Goal: Task Accomplishment & Management: Manage account settings

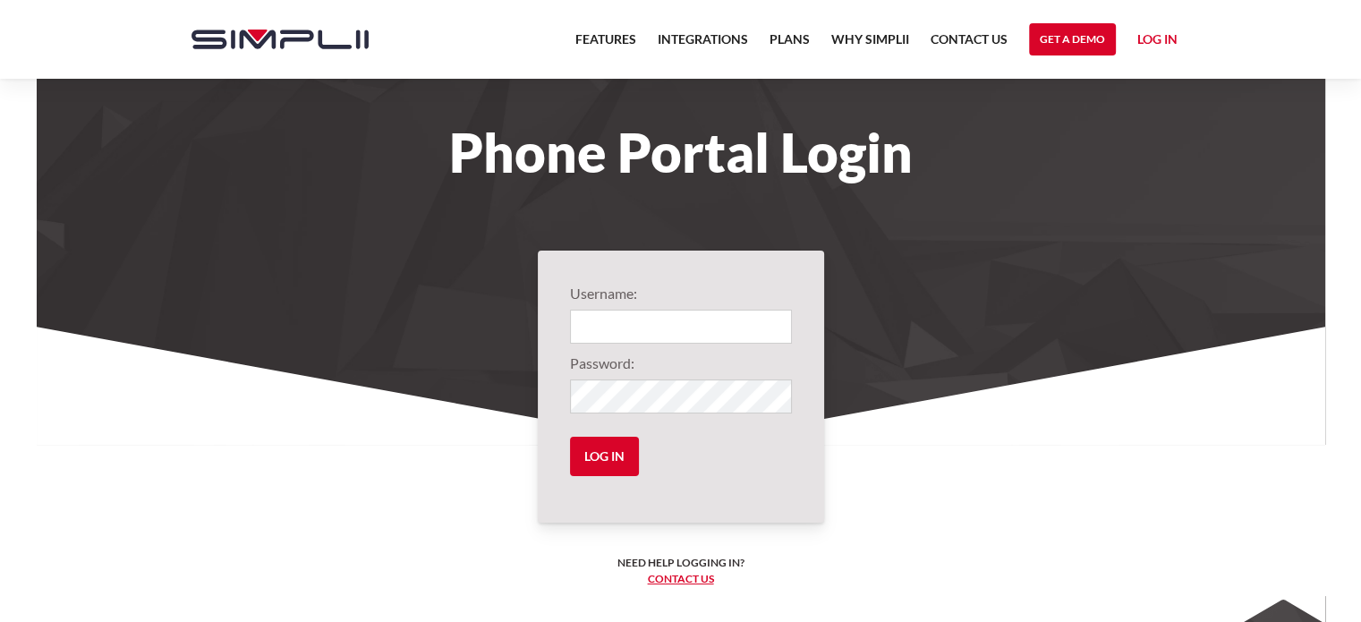
click at [646, 345] on form "Username: Password: Log in" at bounding box center [681, 387] width 222 height 208
click at [608, 314] on input "Login" at bounding box center [681, 327] width 222 height 34
paste input "1010@N11R"
type input "1010@N11R"
click at [620, 460] on input "Log in" at bounding box center [604, 456] width 69 height 39
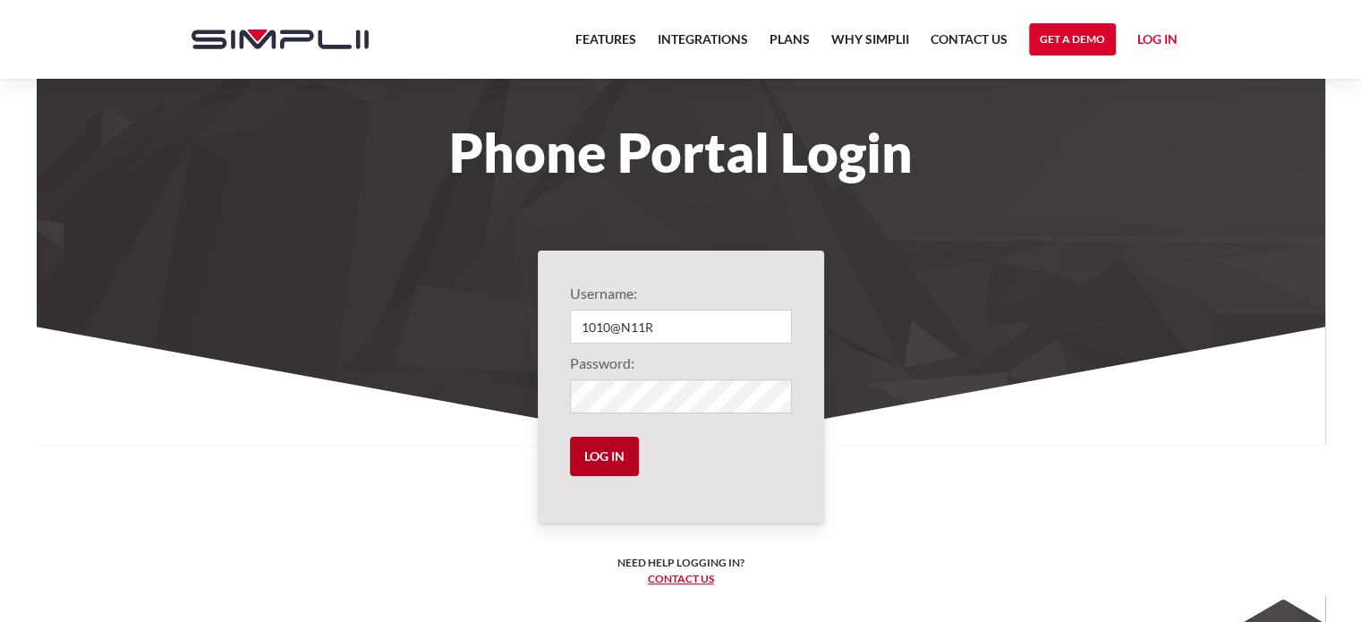
click at [608, 464] on input "Log in" at bounding box center [604, 456] width 69 height 39
click at [1145, 33] on link "Log in" at bounding box center [1157, 42] width 40 height 27
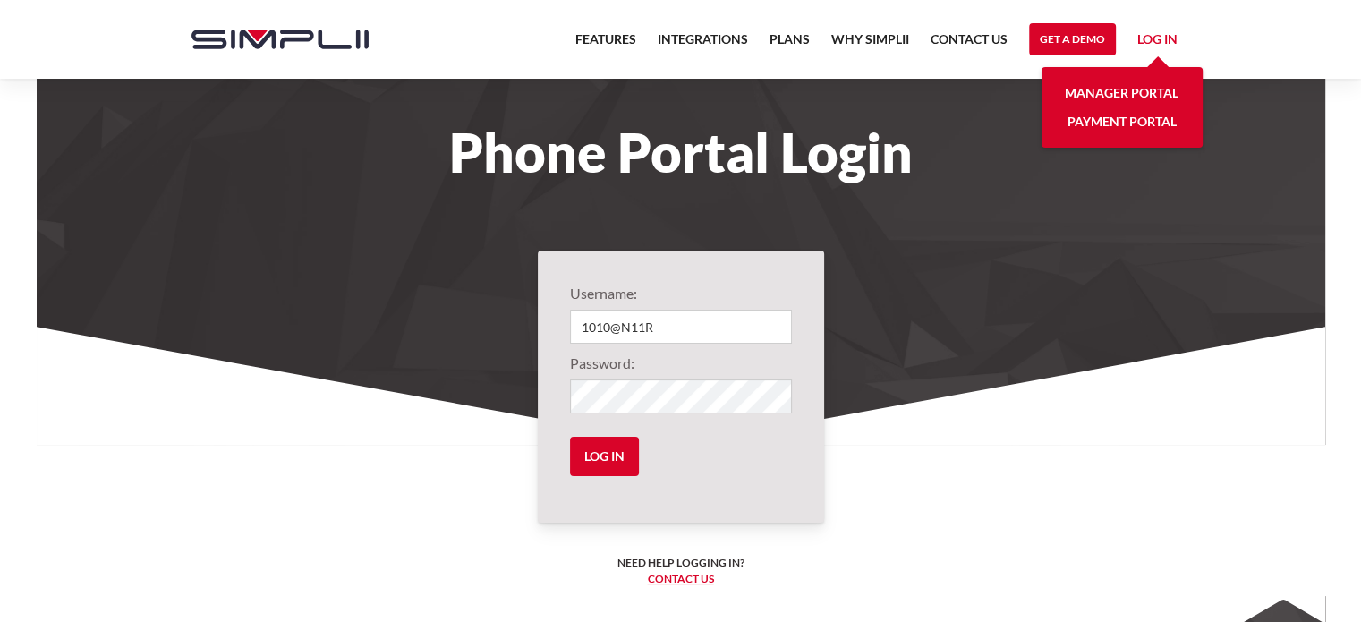
click at [1146, 96] on link "Manager Portal" at bounding box center [1122, 93] width 114 height 29
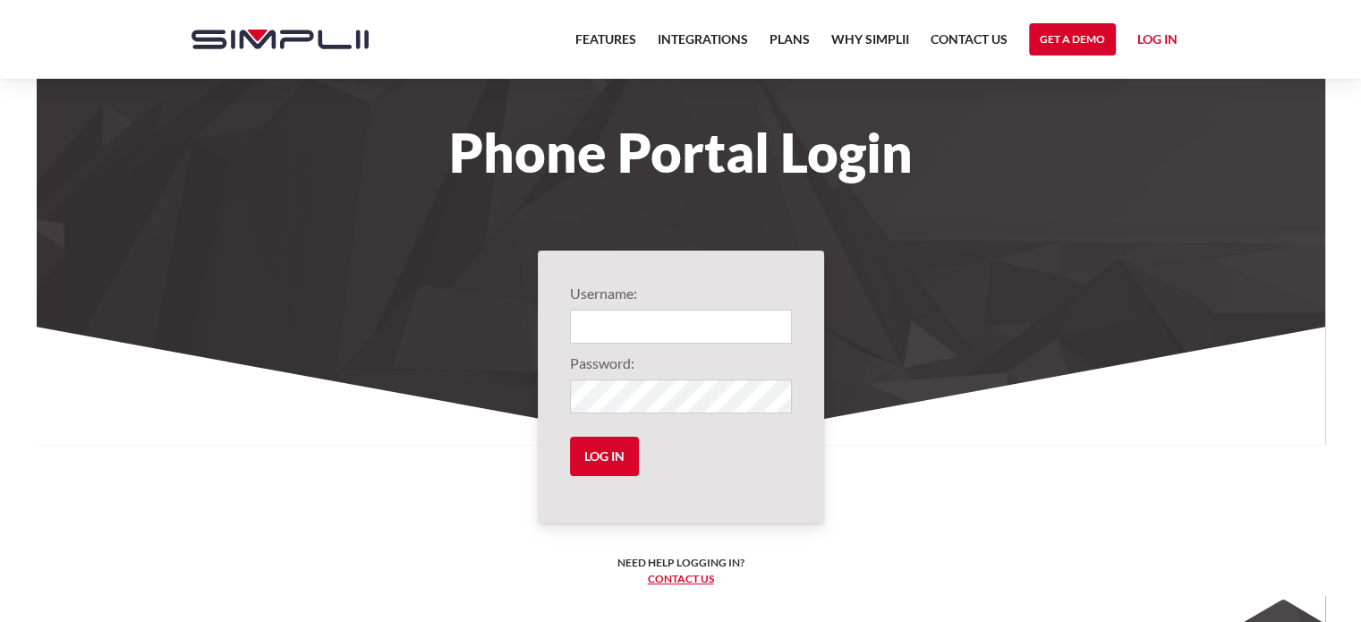
click at [690, 320] on input "Login" at bounding box center [681, 327] width 222 height 34
type input "1010@N11R"
click at [623, 455] on input "Log in" at bounding box center [604, 456] width 69 height 39
click at [570, 437] on input "Log in" at bounding box center [604, 456] width 69 height 39
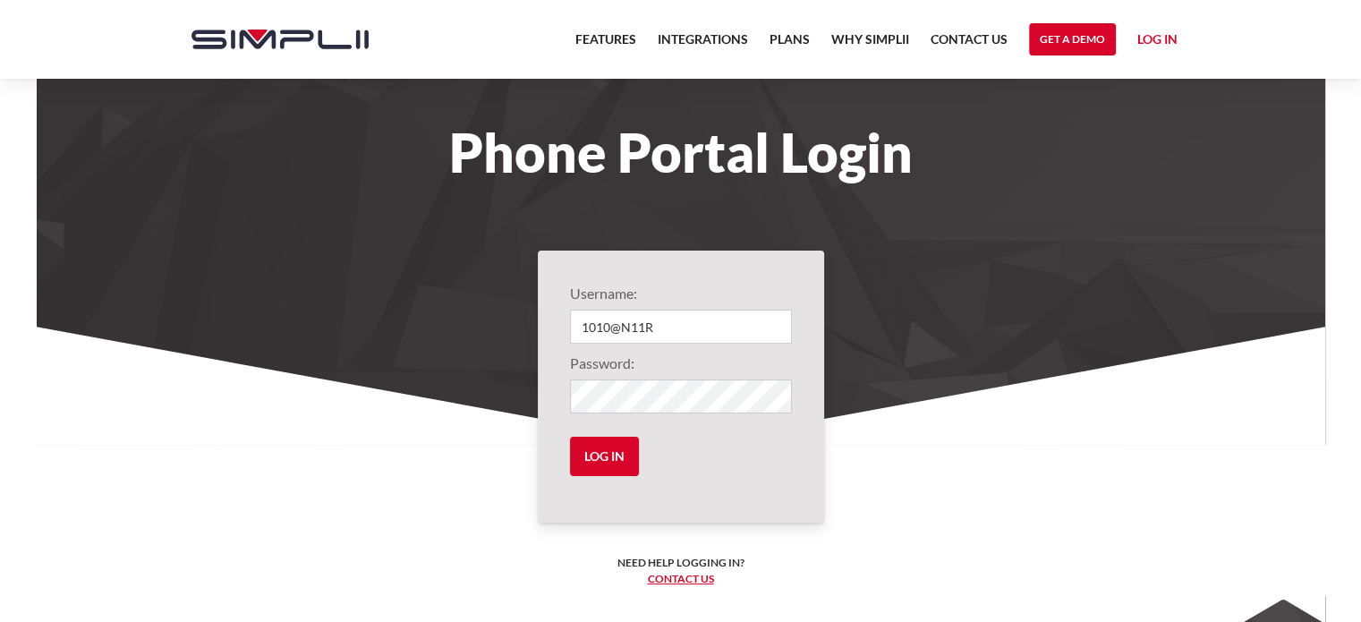
click at [304, 36] on img "home" at bounding box center [279, 40] width 177 height 20
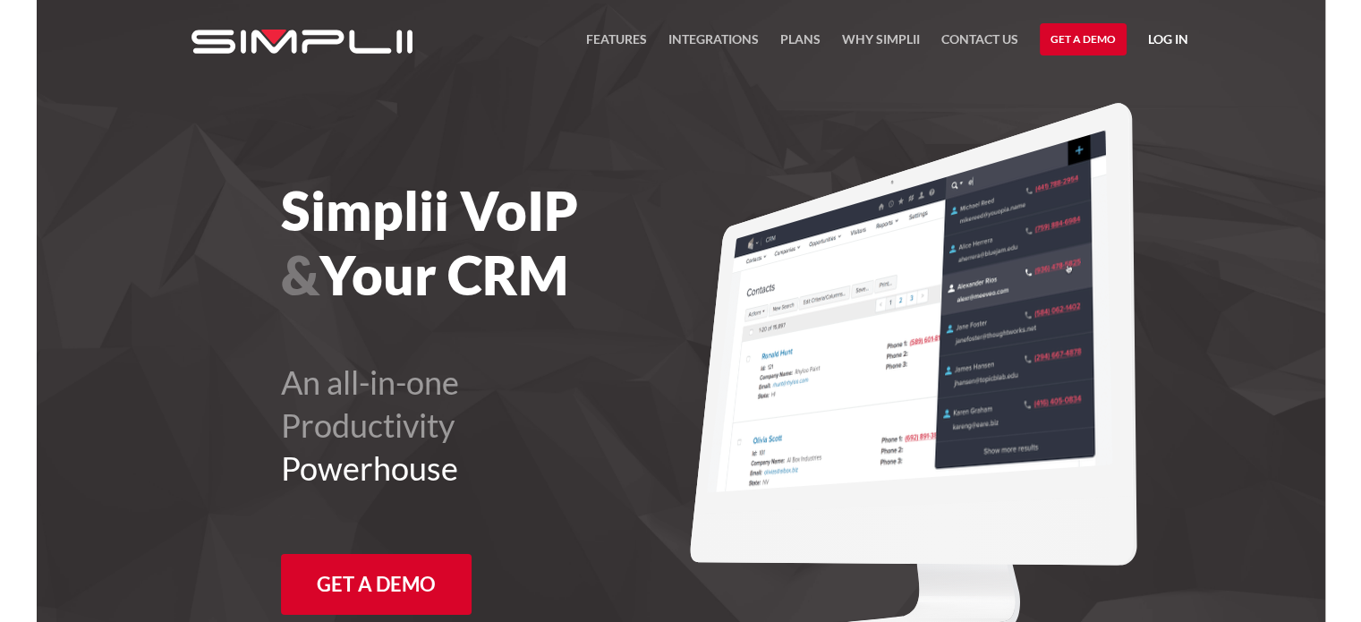
click at [1158, 32] on link "Log in" at bounding box center [1168, 42] width 40 height 27
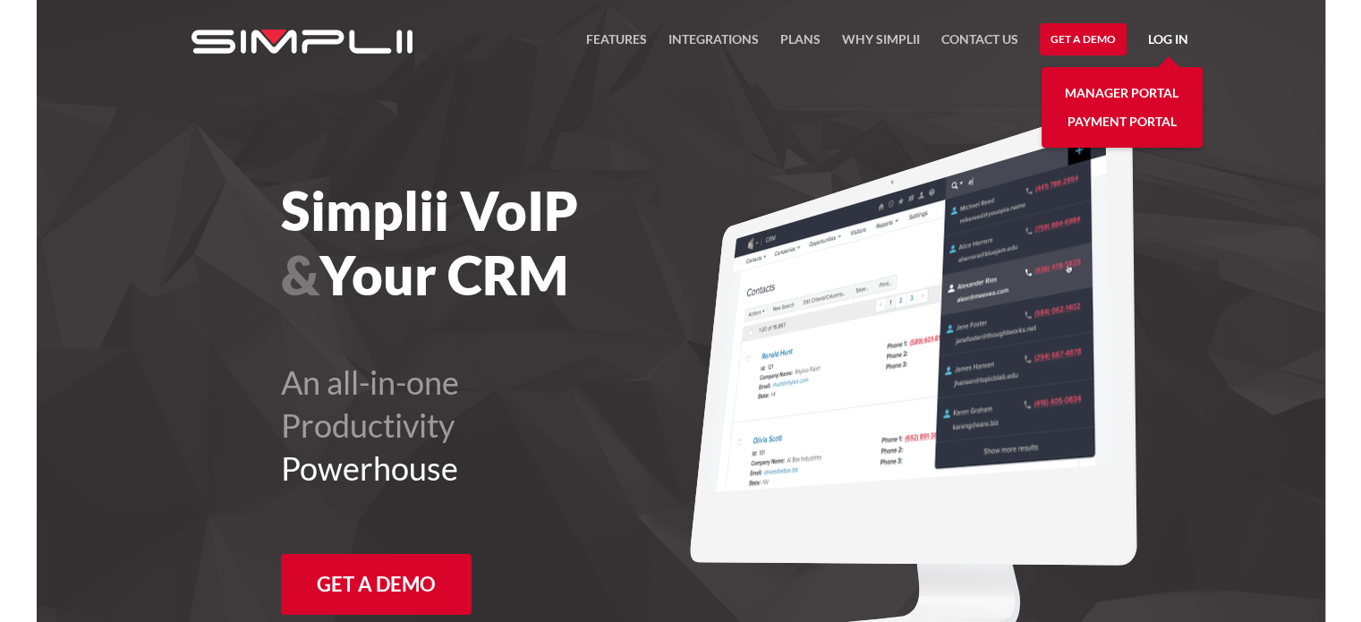
click at [1142, 92] on link "Manager Portal" at bounding box center [1122, 93] width 114 height 29
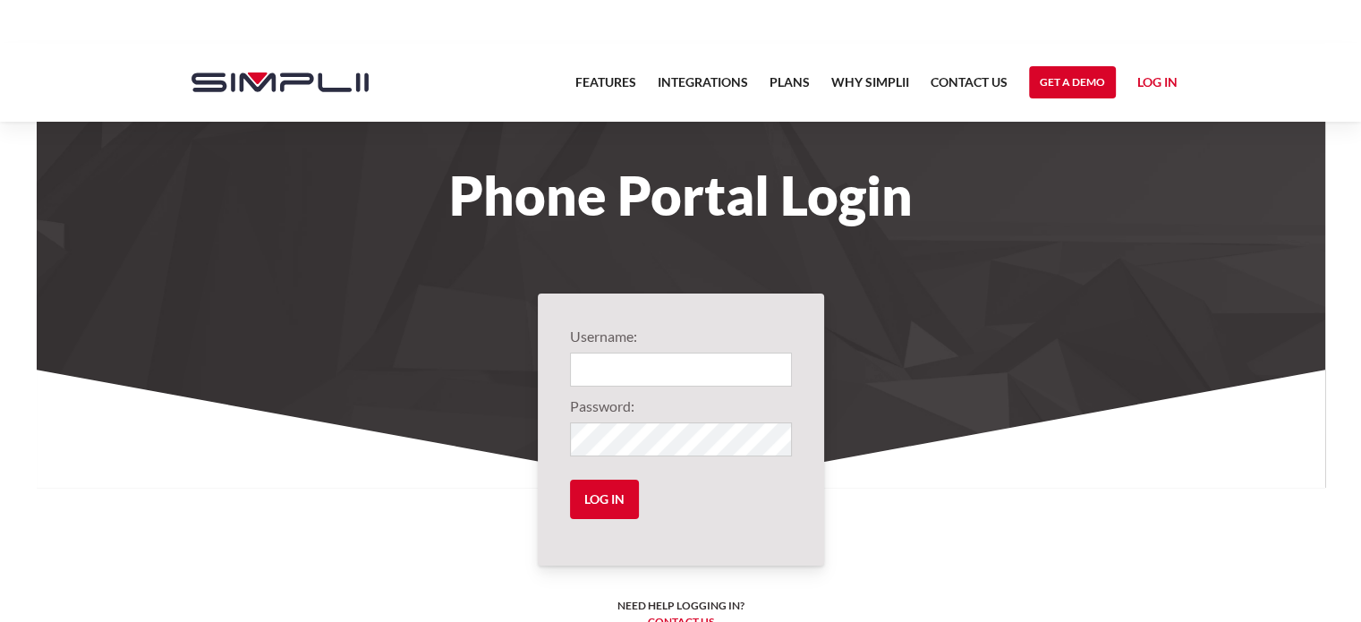
click at [1152, 81] on link "Log in" at bounding box center [1157, 85] width 40 height 27
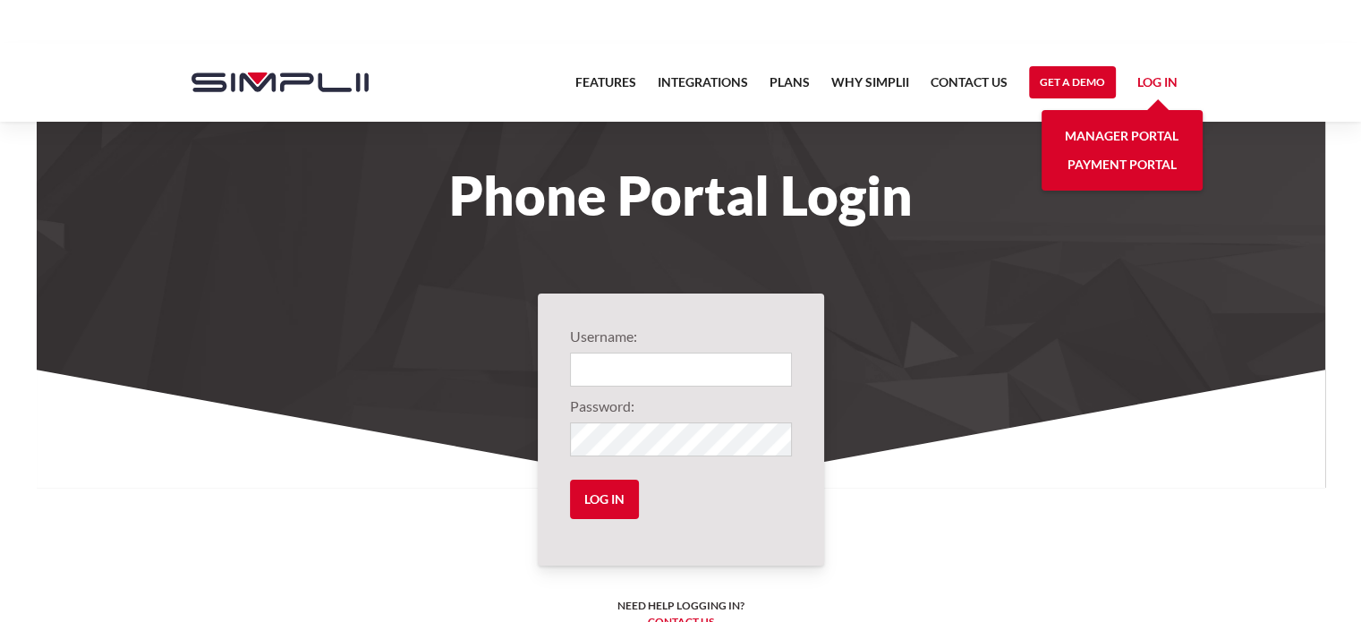
click at [1116, 129] on link "Manager Portal" at bounding box center [1122, 136] width 114 height 29
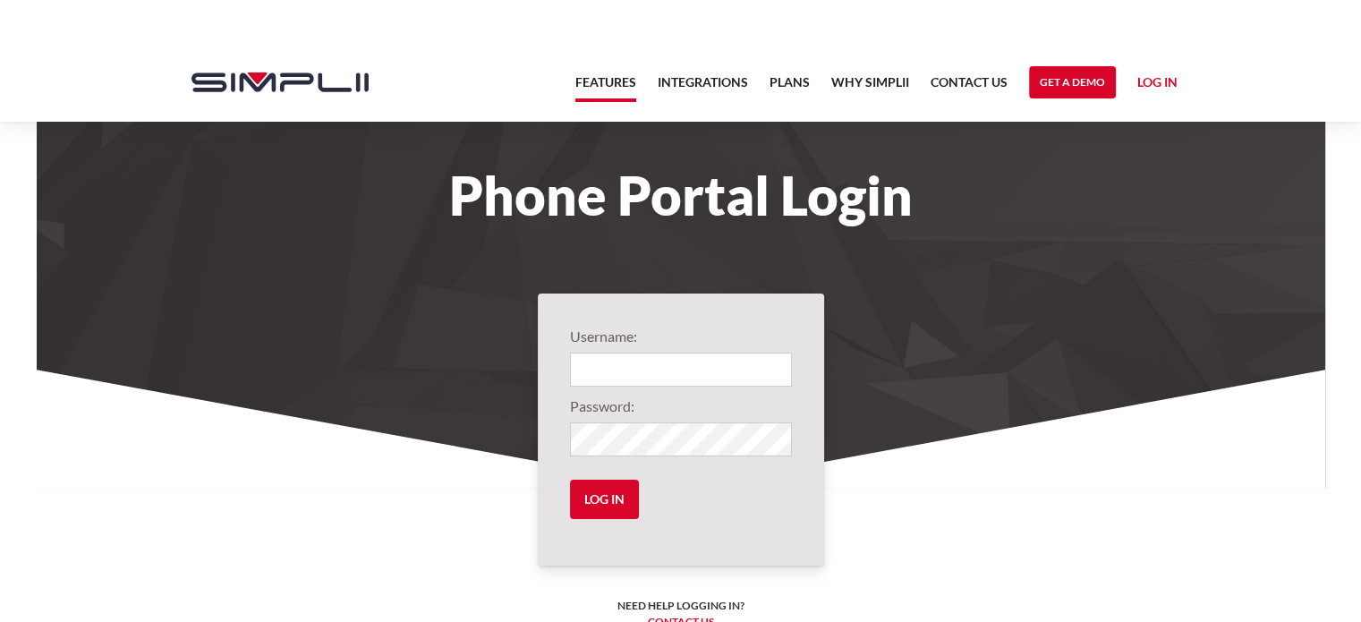
click at [620, 77] on link "Features" at bounding box center [605, 87] width 61 height 30
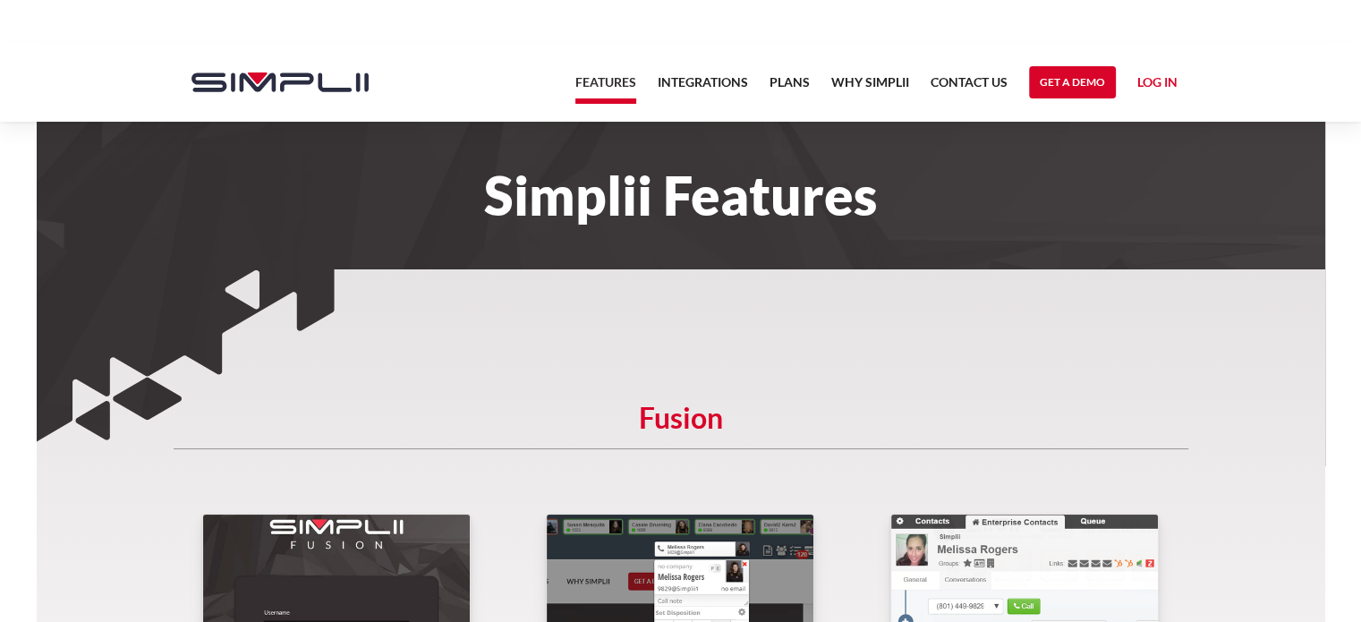
click at [1156, 79] on link "Log in" at bounding box center [1157, 85] width 40 height 27
